Goal: Transaction & Acquisition: Purchase product/service

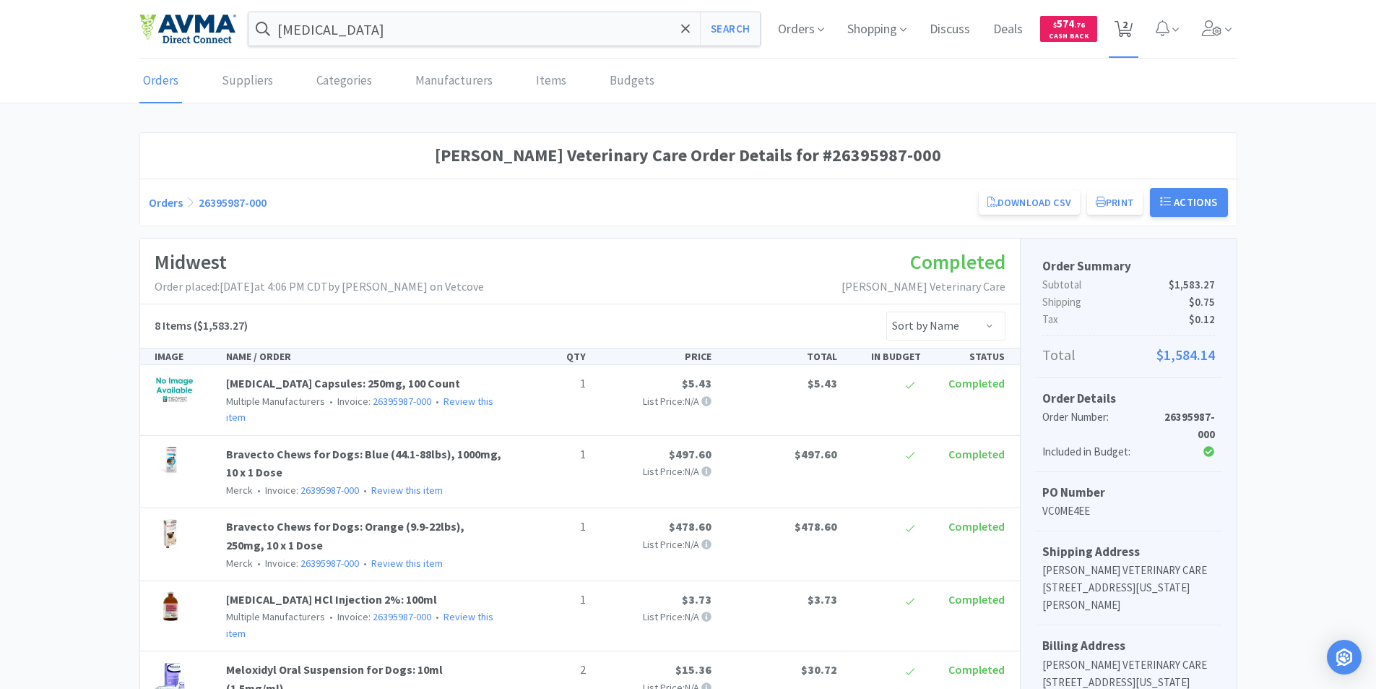
click at [1123, 24] on span "2" at bounding box center [1125, 25] width 5 height 58
select select "2"
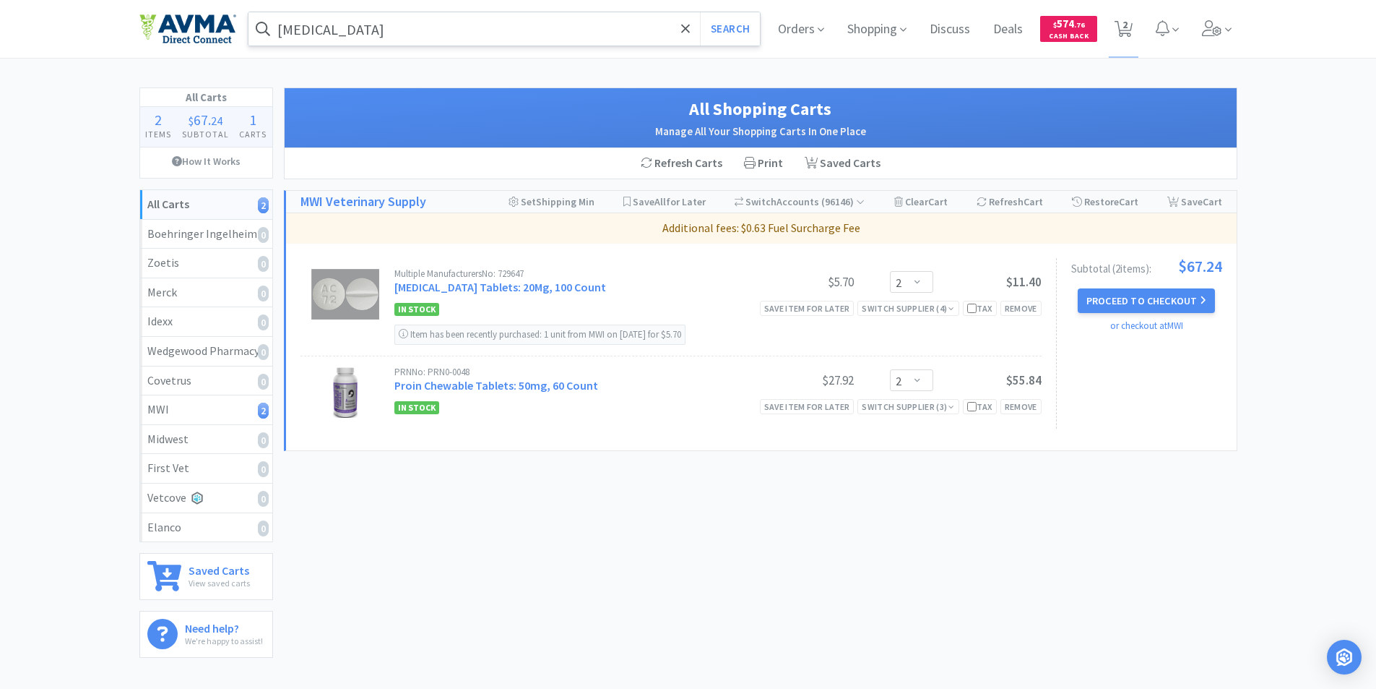
click at [358, 29] on input "[MEDICAL_DATA]" at bounding box center [505, 28] width 512 height 33
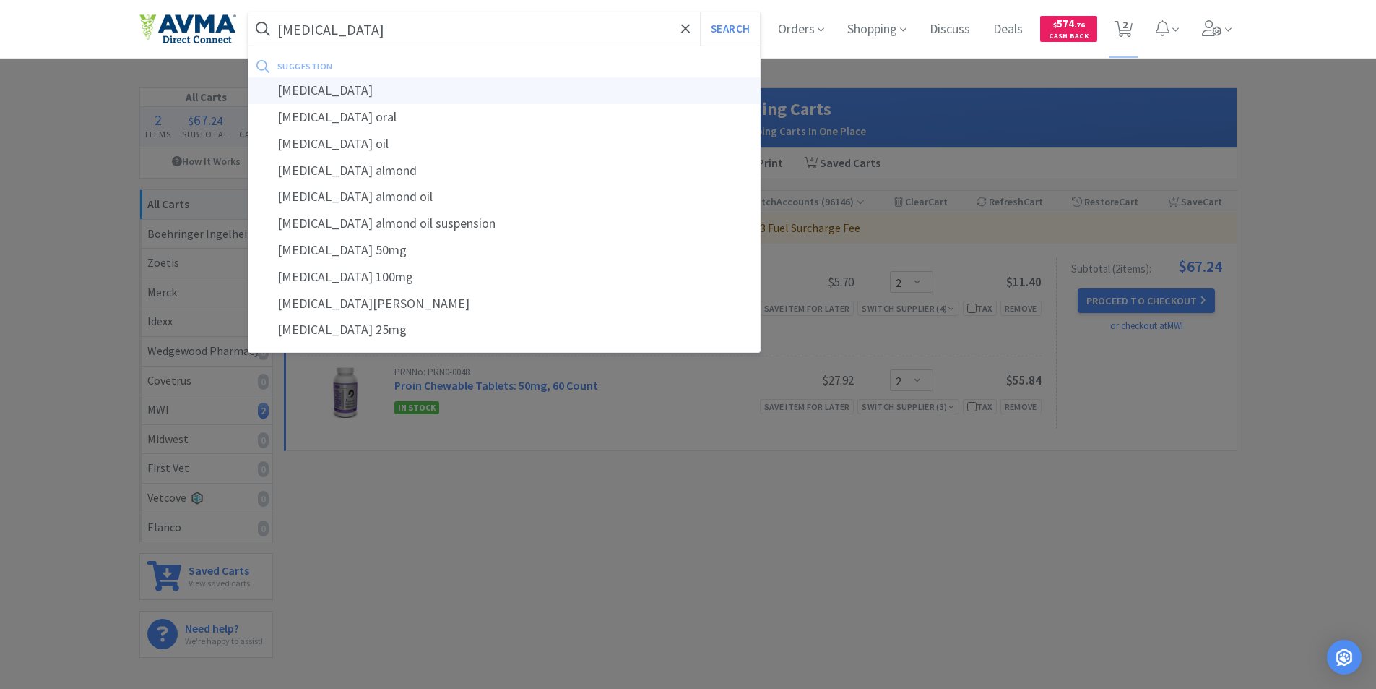
type input "[MEDICAL_DATA]"
click at [306, 88] on div "[MEDICAL_DATA]" at bounding box center [505, 90] width 512 height 27
select select "2"
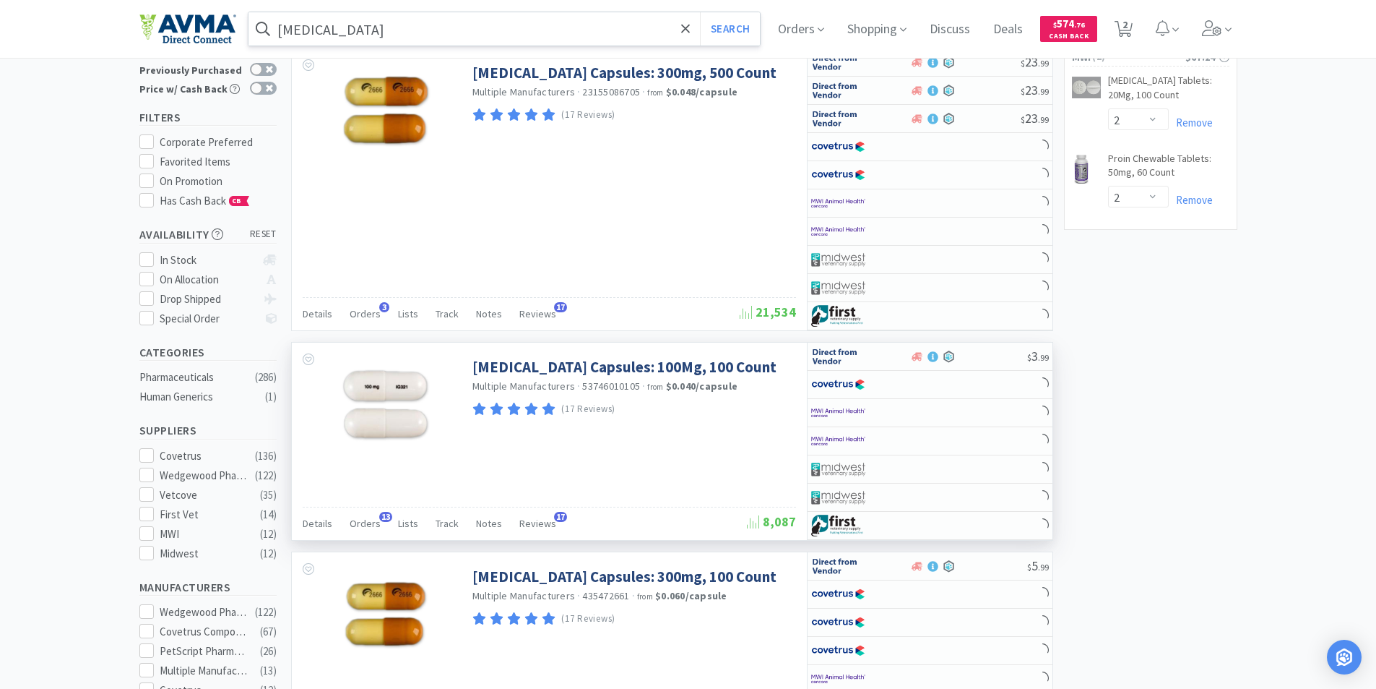
scroll to position [217, 0]
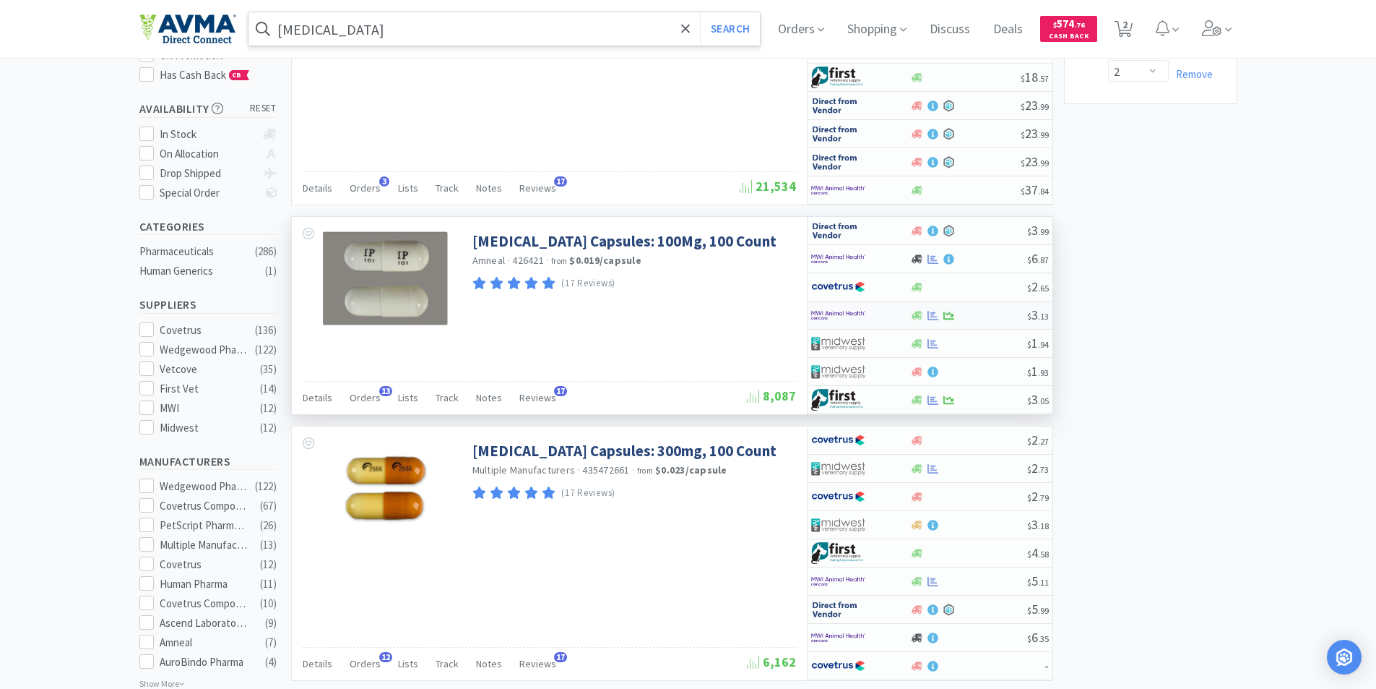
click at [824, 308] on img at bounding box center [838, 315] width 54 height 22
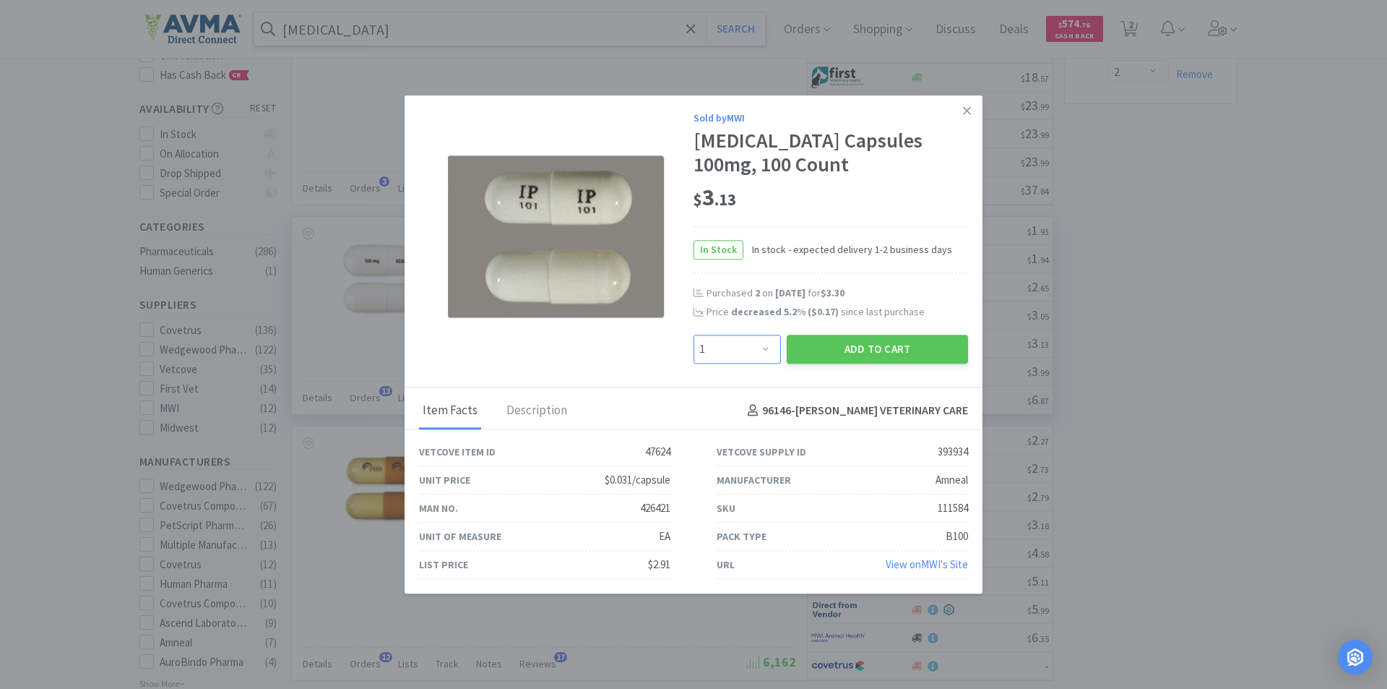
click at [762, 348] on select "Enter Quantity 1 2 3 4 5 6 7 8 9 10 11 12 13 14 15 16 17 18 19 20 Enter Quantity" at bounding box center [737, 349] width 87 height 29
select select "2"
click at [694, 335] on select "Enter Quantity 1 2 3 4 5 6 7 8 9 10 11 12 13 14 15 16 17 18 19 20 Enter Quantity" at bounding box center [737, 349] width 87 height 29
click at [850, 352] on button "Add to Cart" at bounding box center [877, 349] width 181 height 29
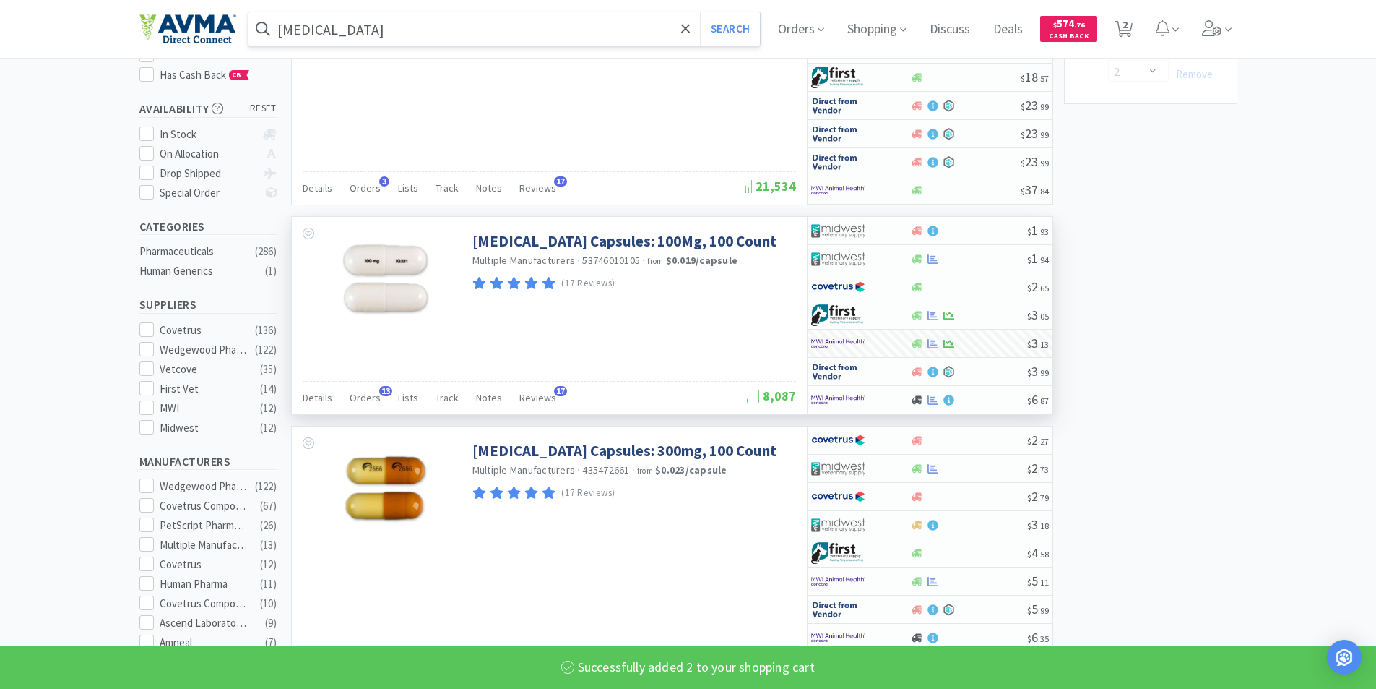
select select "2"
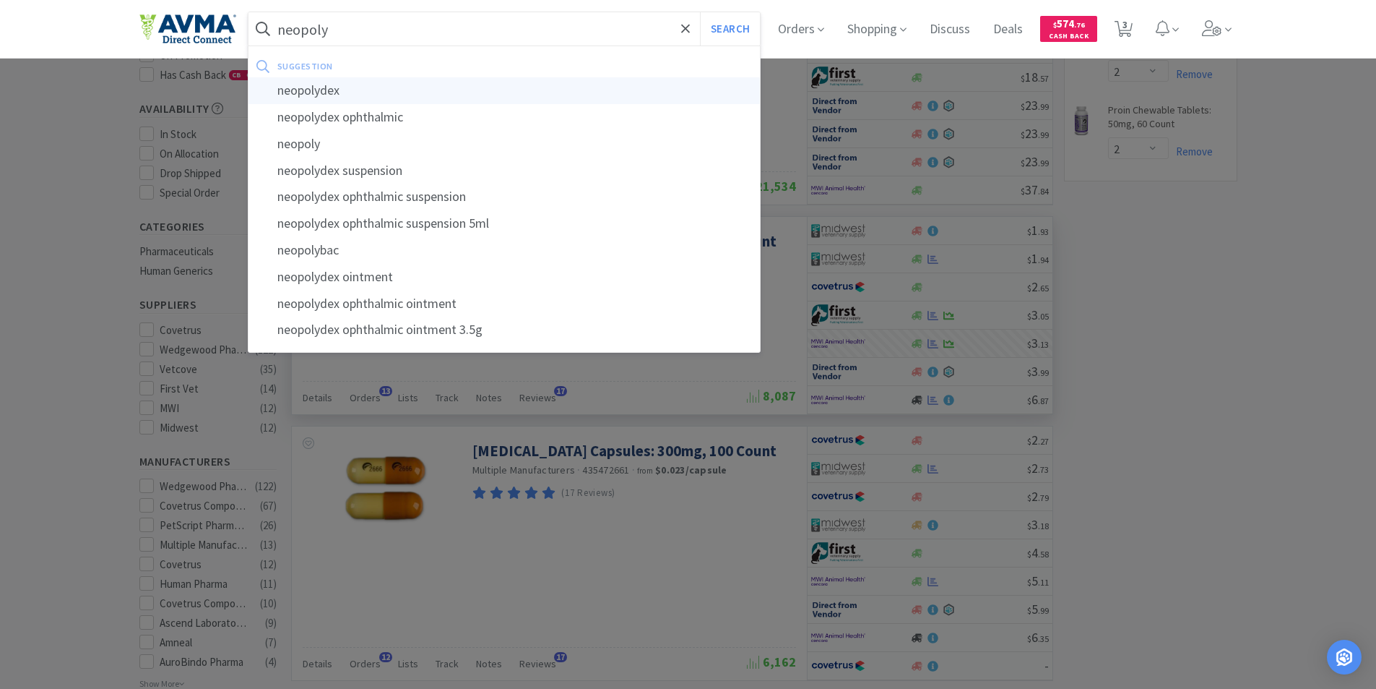
click at [332, 90] on div "neopolydex" at bounding box center [505, 90] width 512 height 27
type input "neopolydex"
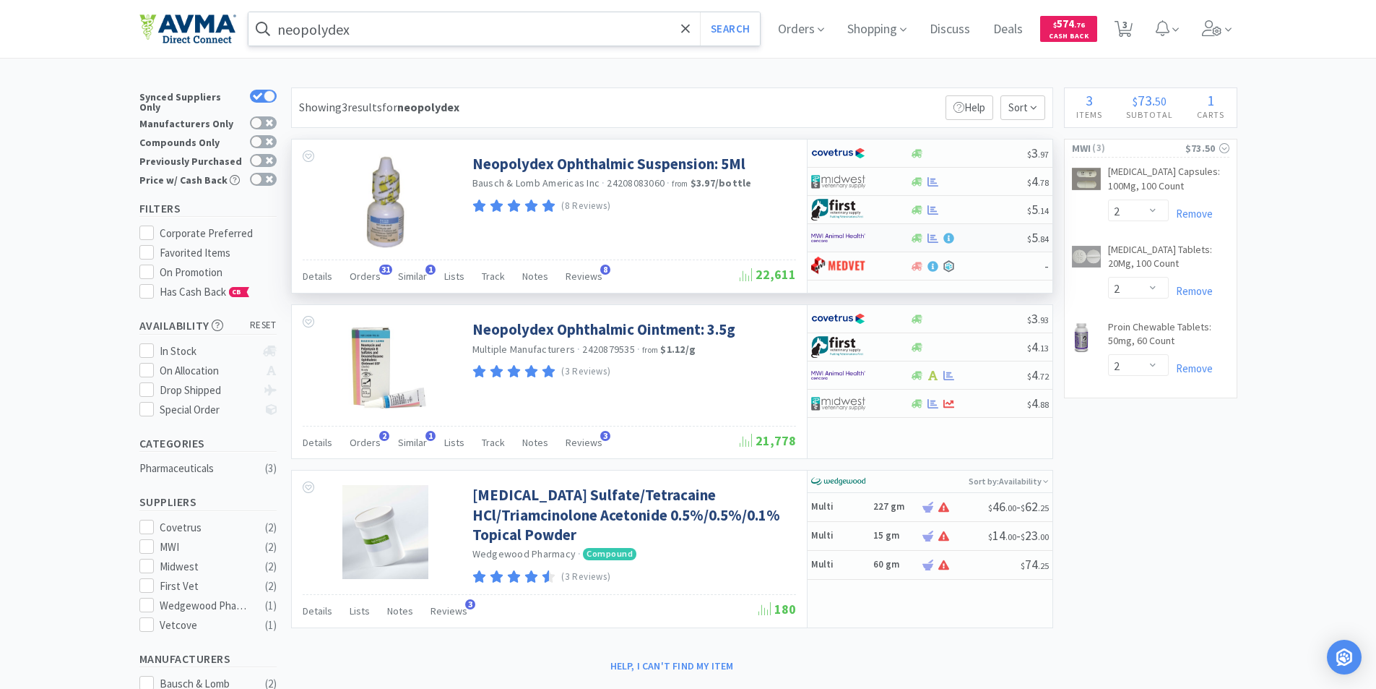
click at [831, 234] on img at bounding box center [838, 238] width 54 height 22
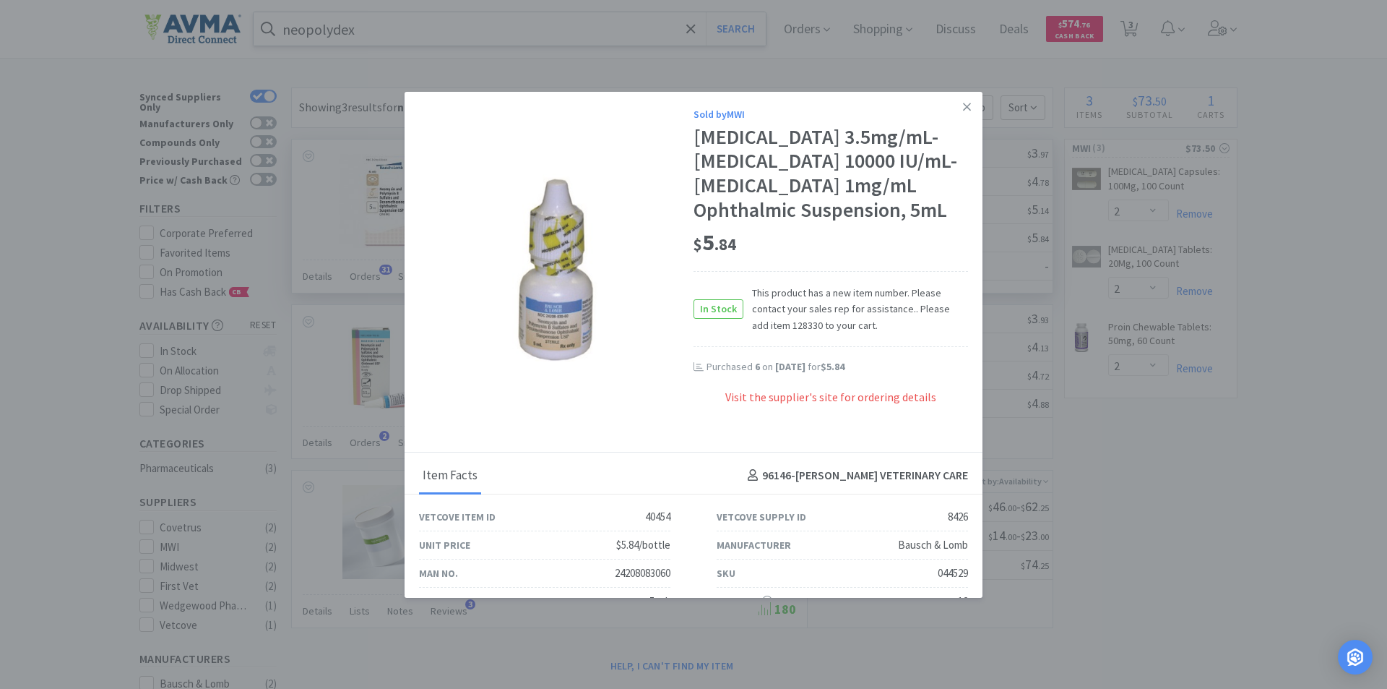
drag, startPoint x: 957, startPoint y: 105, endPoint x: 949, endPoint y: 143, distance: 38.3
click at [963, 105] on icon at bounding box center [967, 106] width 8 height 13
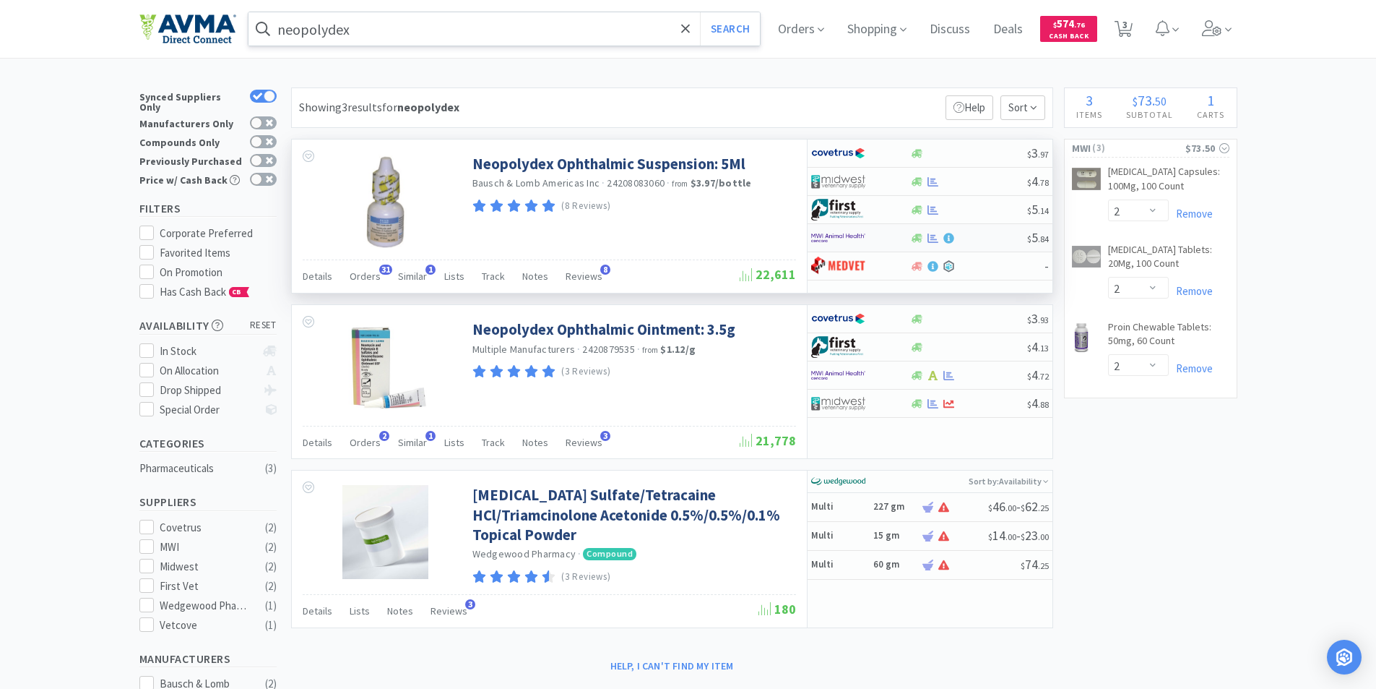
click at [824, 235] on img at bounding box center [838, 238] width 54 height 22
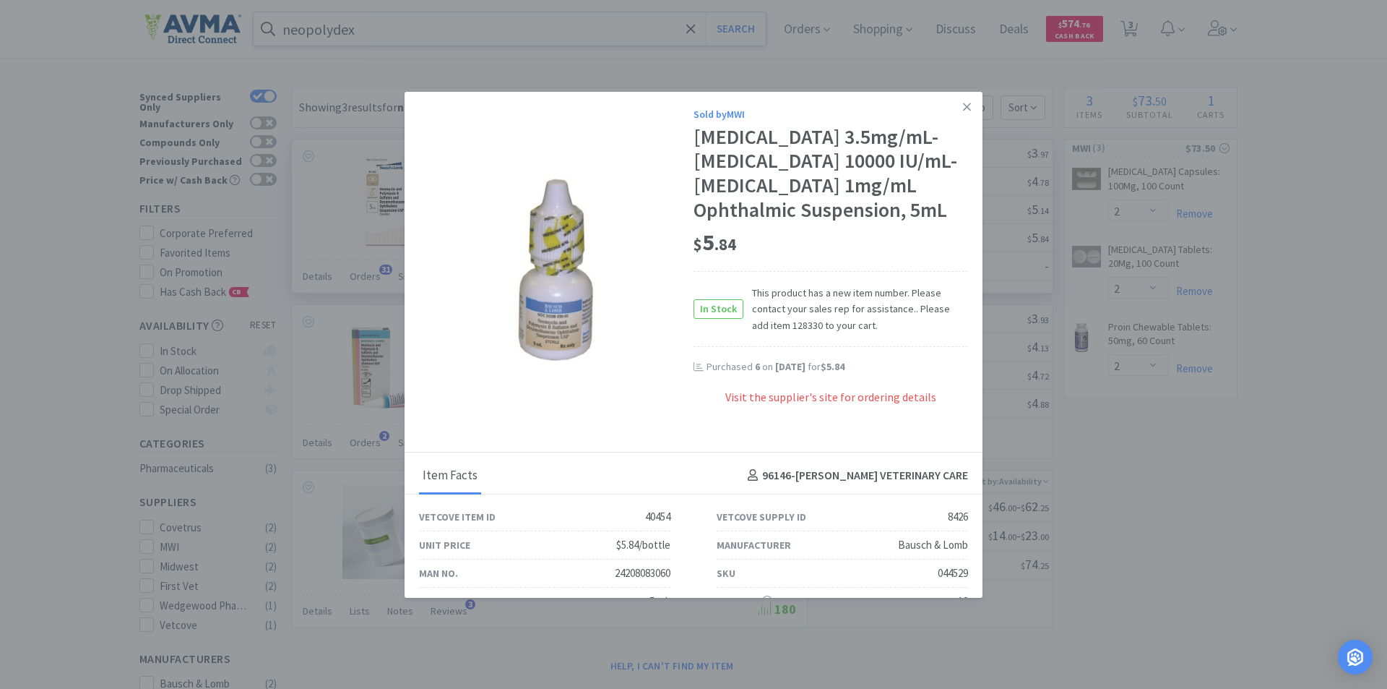
click at [814, 421] on div "Visit the supplier's site for ordering details" at bounding box center [831, 405] width 275 height 33
click at [962, 103] on link at bounding box center [966, 107] width 25 height 31
